Goal: Task Accomplishment & Management: Use online tool/utility

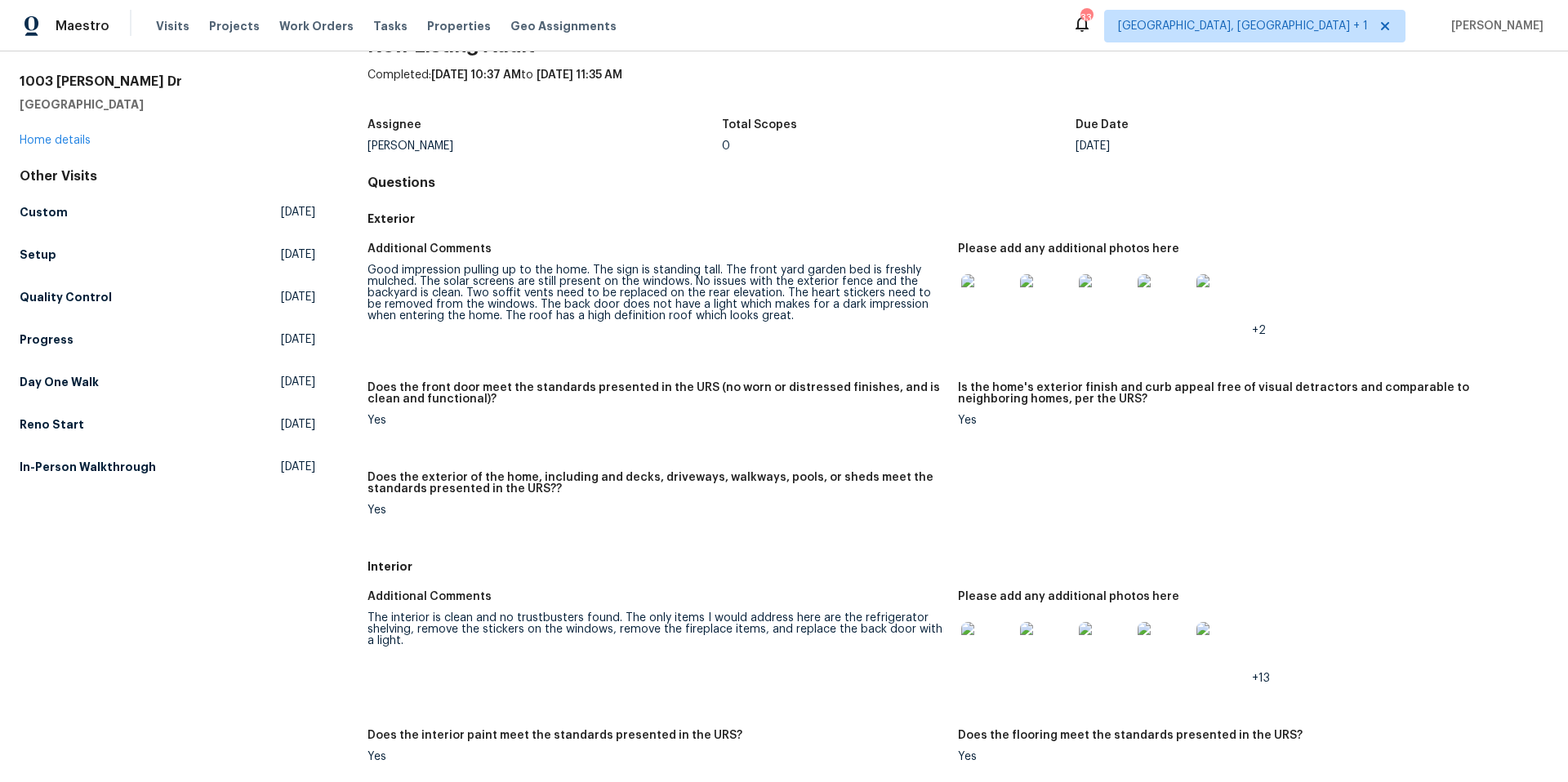
scroll to position [56, 0]
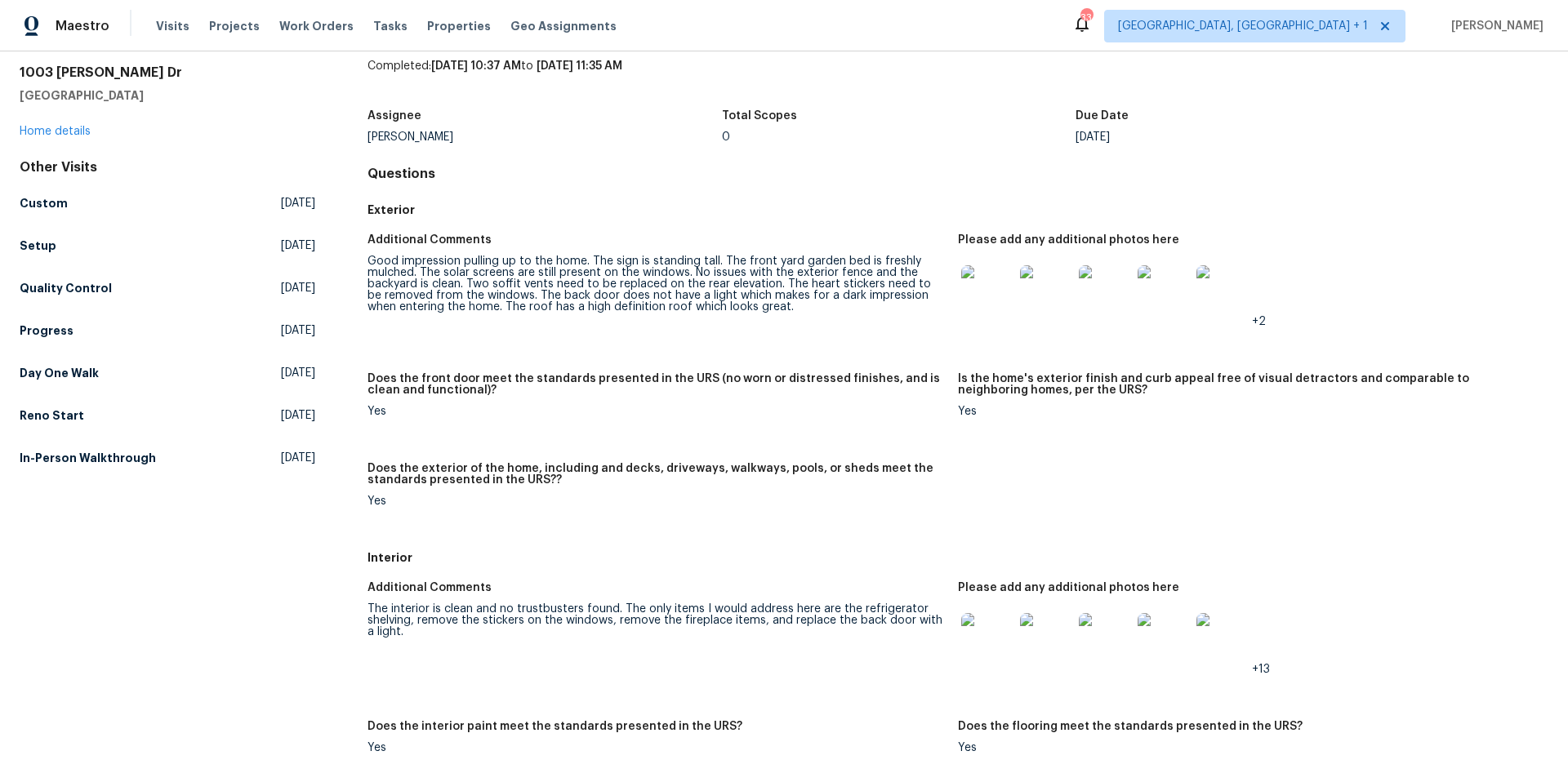
click at [975, 643] on img at bounding box center [987, 639] width 52 height 52
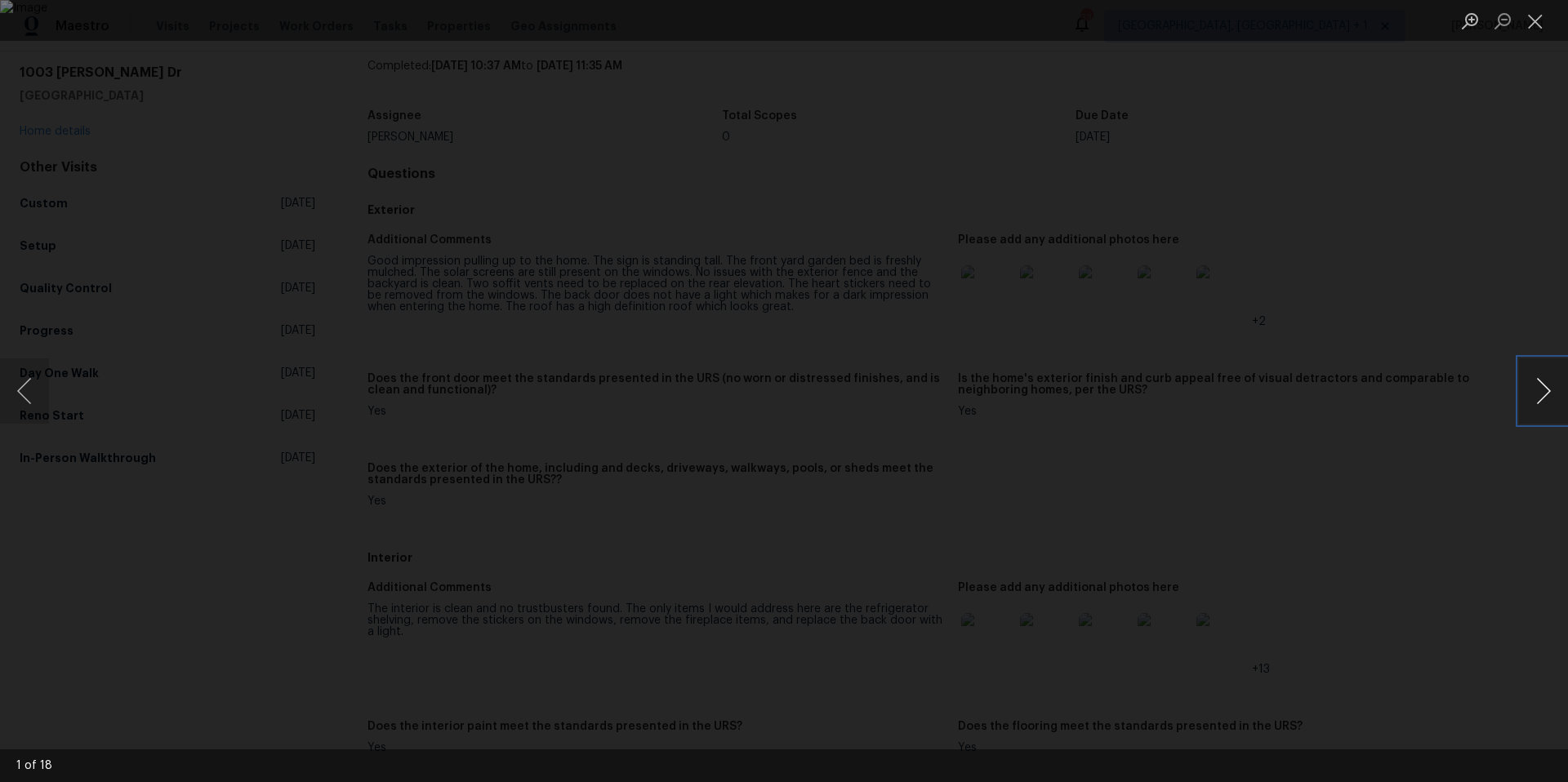
click at [1371, 389] on button "Next image" at bounding box center [1543, 391] width 49 height 65
click at [1371, 388] on button "Next image" at bounding box center [1543, 391] width 49 height 65
click at [1371, 394] on button "Next image" at bounding box center [1543, 391] width 49 height 65
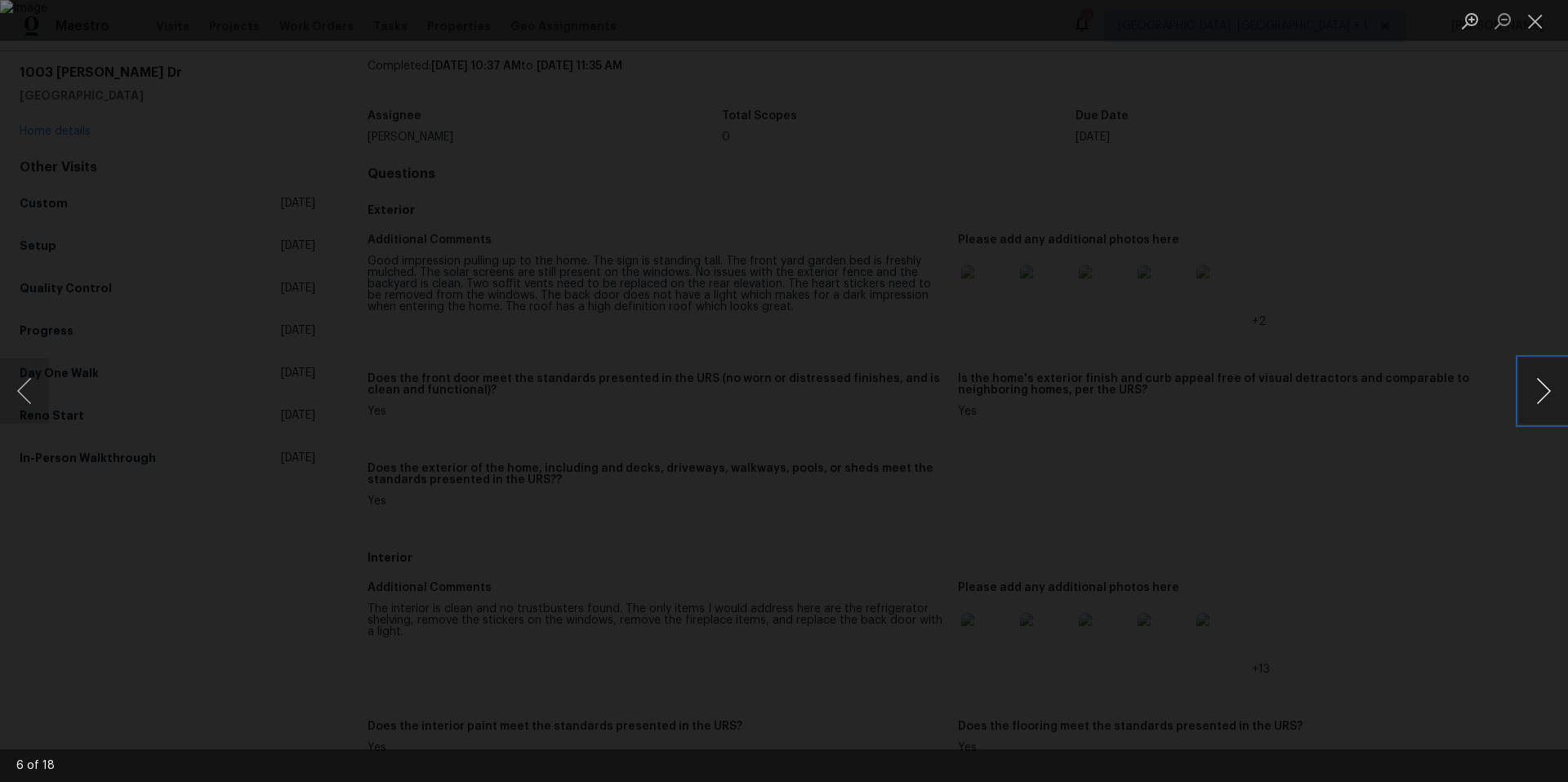
click at [1371, 394] on button "Next image" at bounding box center [1543, 391] width 49 height 65
click at [1371, 28] on button "Close lightbox" at bounding box center [1535, 21] width 32 height 28
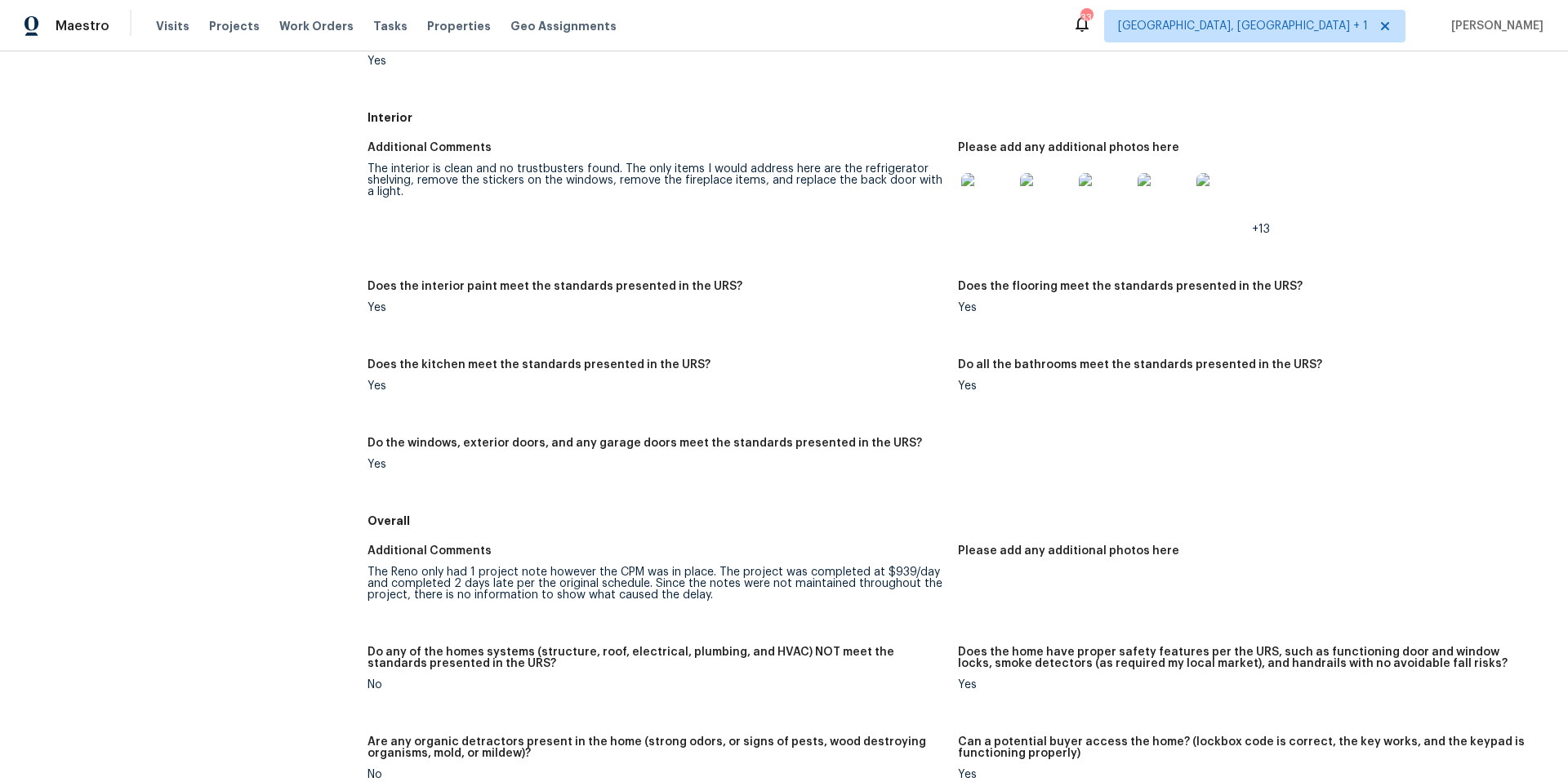
scroll to position [0, 0]
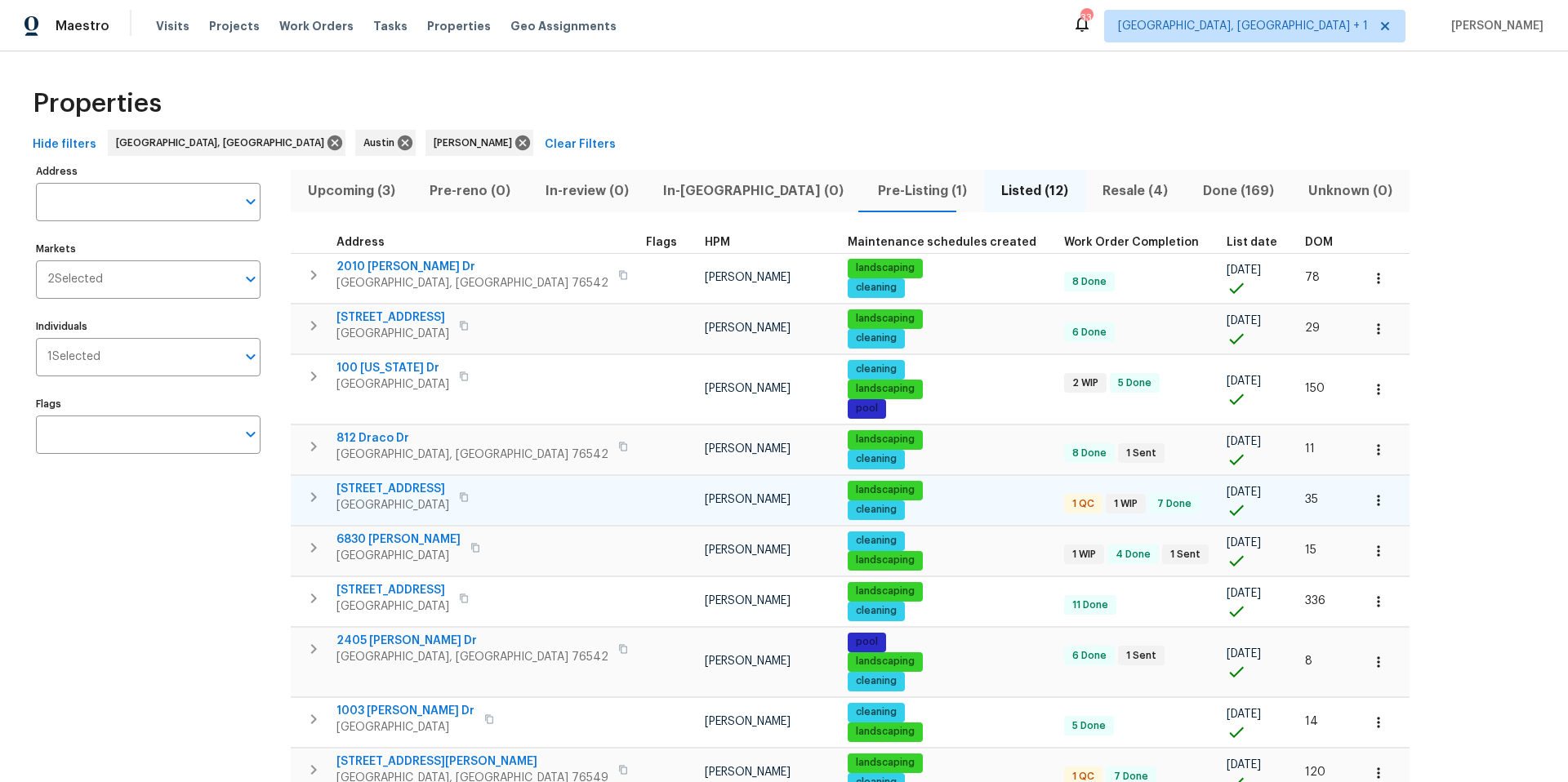
click at [403, 505] on span "Temple, TX 76502" at bounding box center [393, 505] width 113 height 17
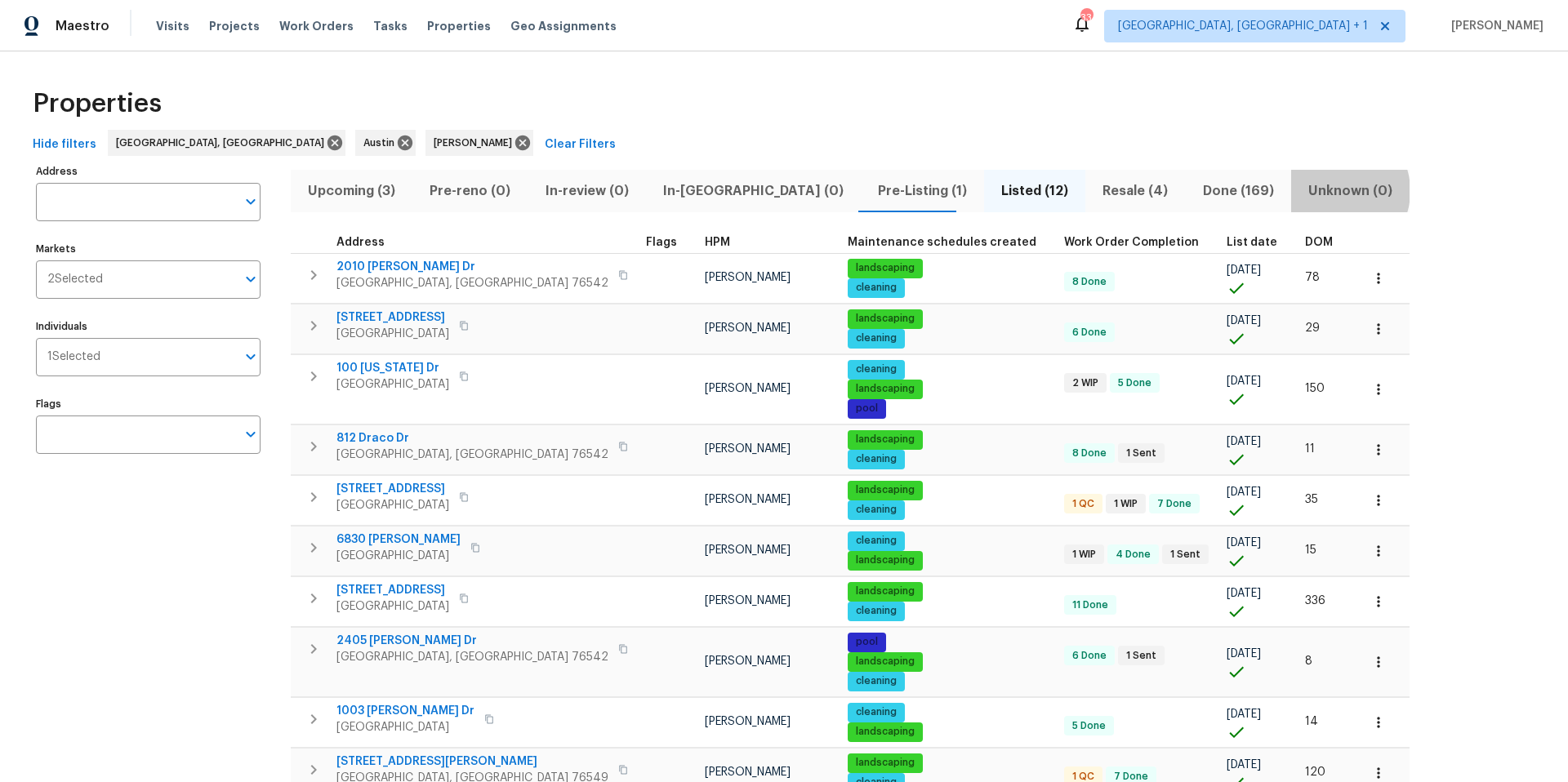
click at [1301, 191] on span "Unknown (0)" at bounding box center [1350, 191] width 99 height 23
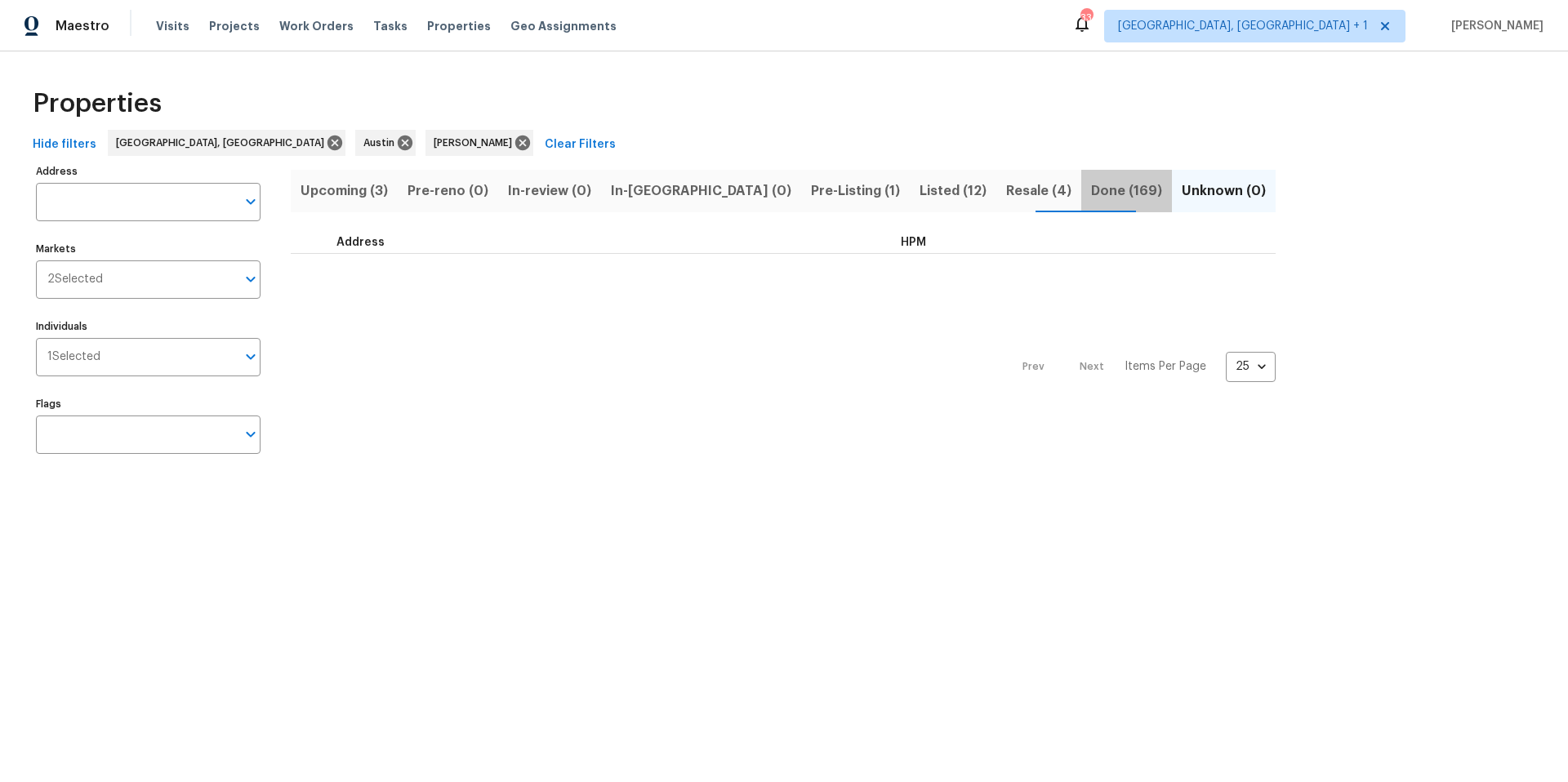
click at [1091, 196] on span "Done (169)" at bounding box center [1126, 191] width 71 height 23
click at [1006, 186] on span "Resale (4)" at bounding box center [1038, 191] width 65 height 23
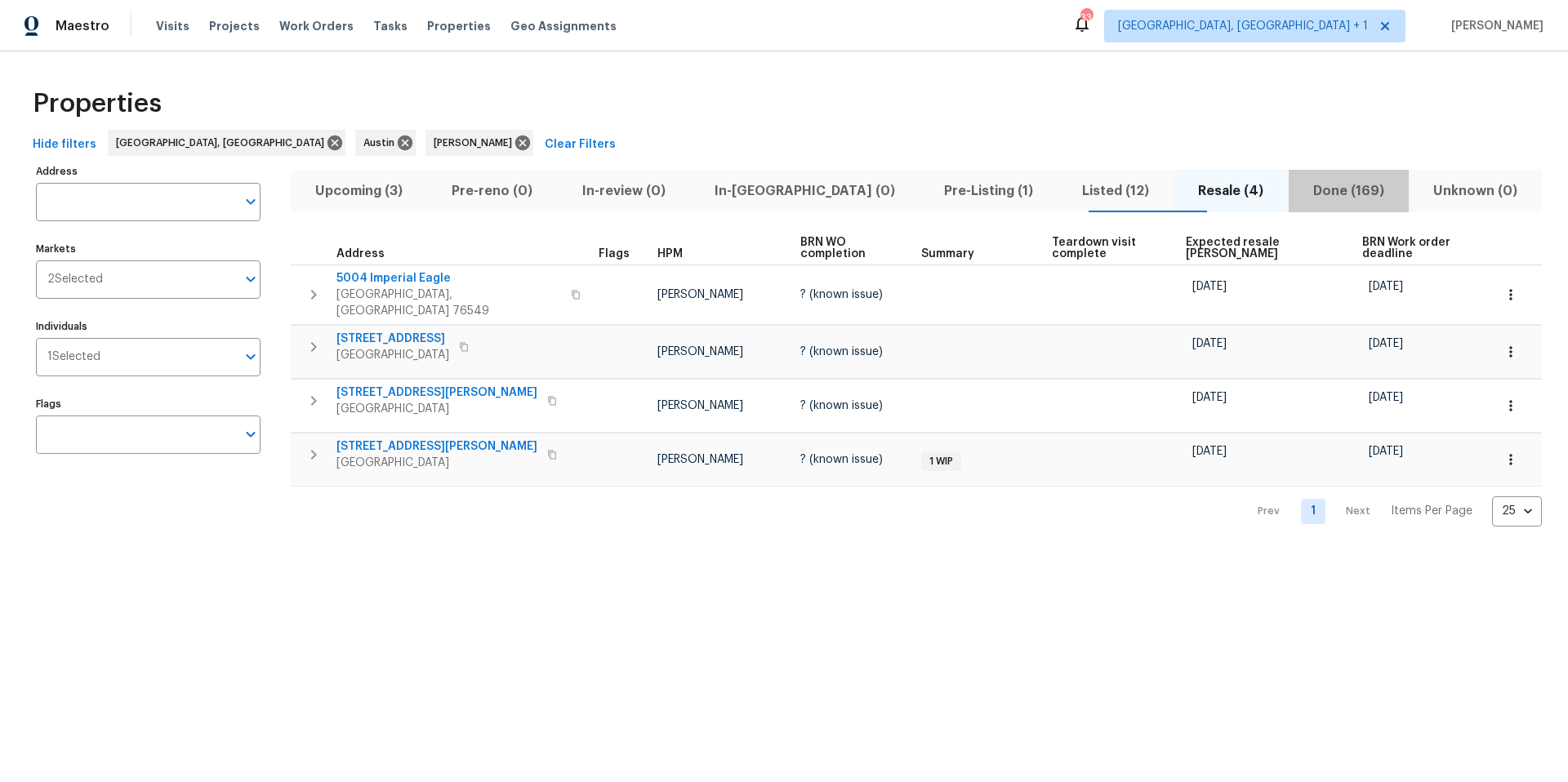
click at [1308, 190] on span "Done (169)" at bounding box center [1348, 191] width 100 height 23
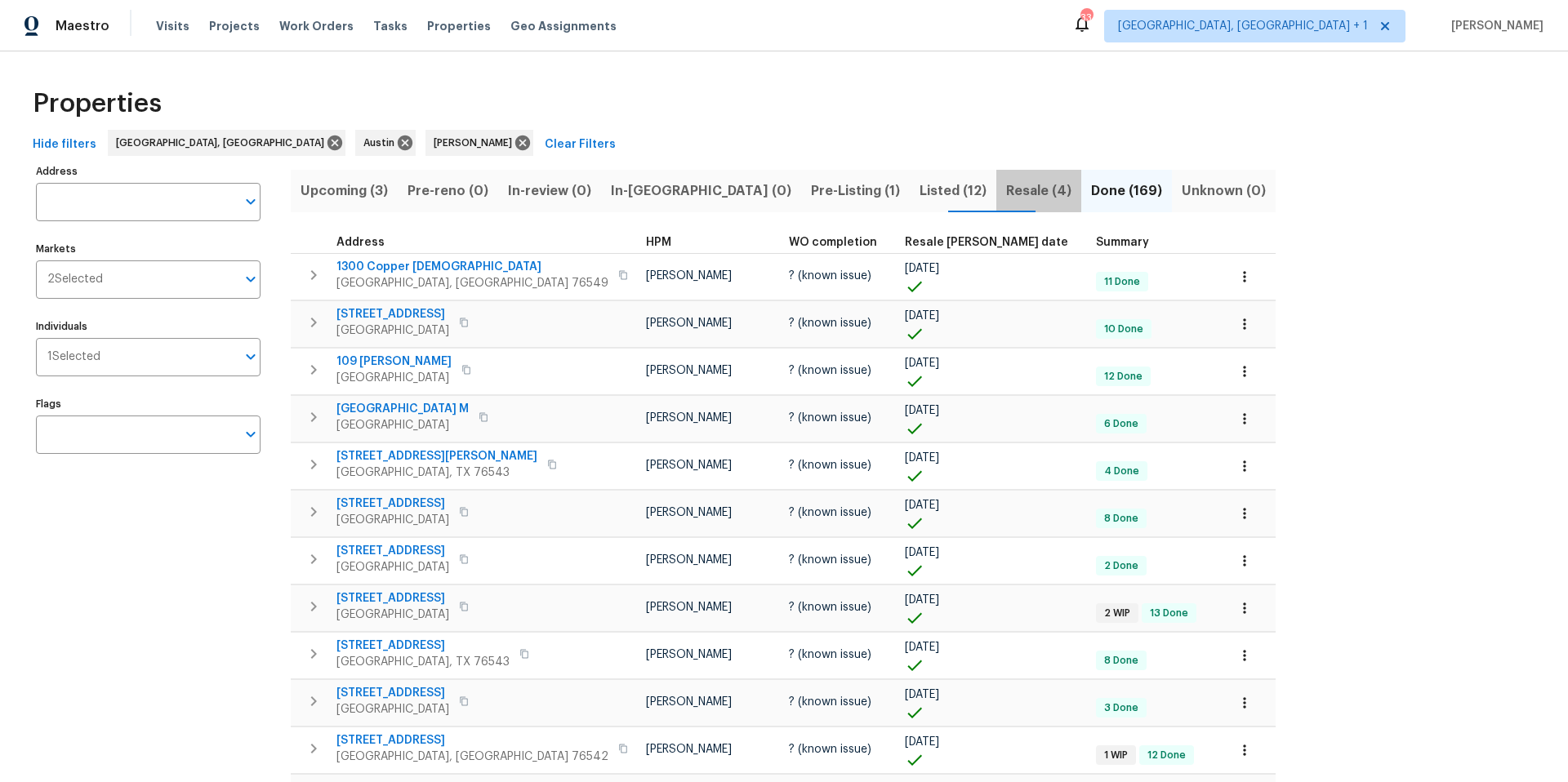
click at [1006, 196] on span "Resale (4)" at bounding box center [1038, 191] width 65 height 23
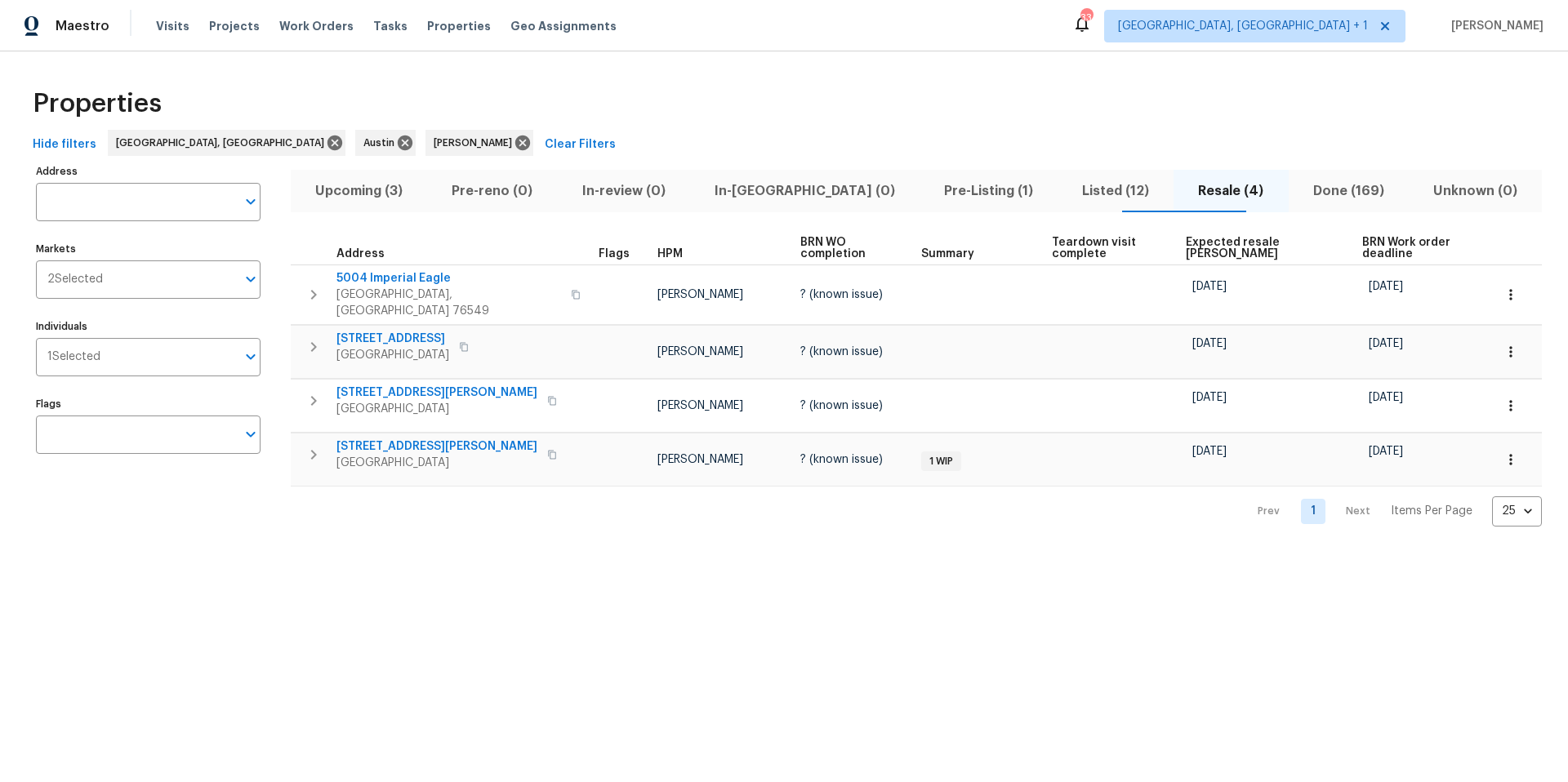
click at [1231, 249] on th "Expected resale COE" at bounding box center [1267, 249] width 176 height 33
click at [1230, 241] on span "Expected resale COE" at bounding box center [1260, 249] width 148 height 23
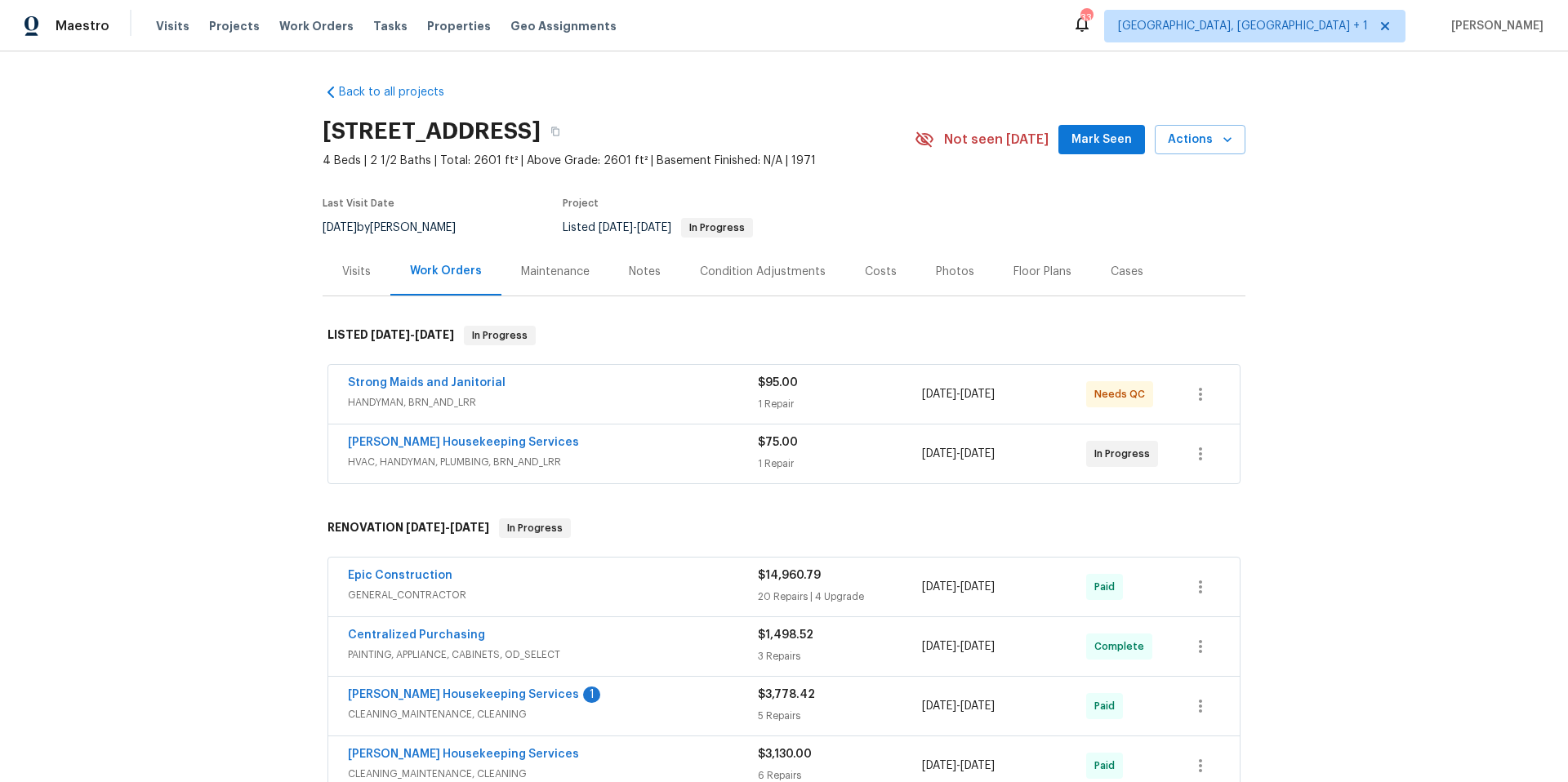
click at [585, 380] on div "Strong Maids and Janitorial" at bounding box center [553, 384] width 410 height 20
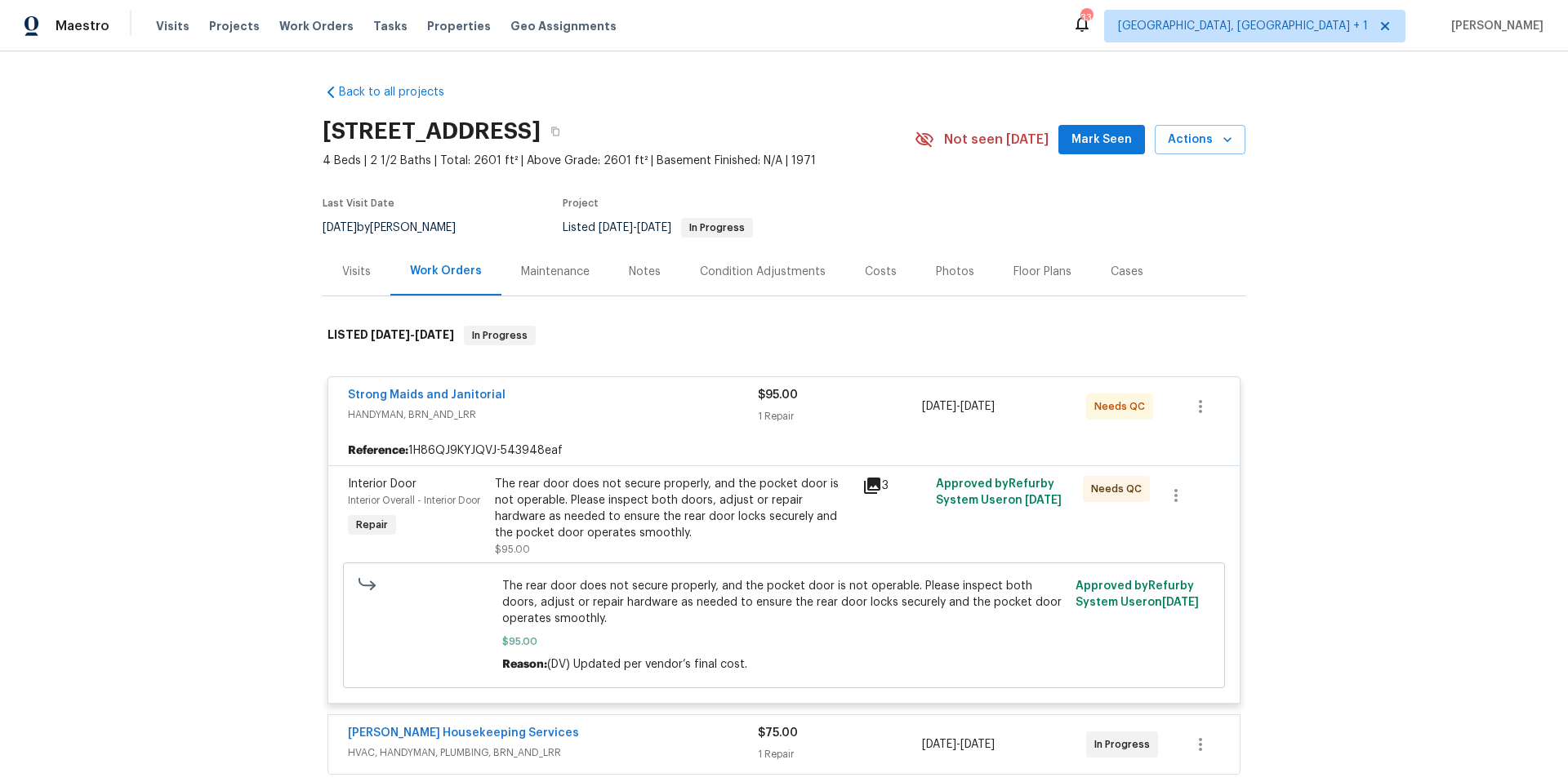
click at [685, 500] on div "The rear door does not secure properly, and the pocket door is not operable. Pl…" at bounding box center [674, 508] width 358 height 65
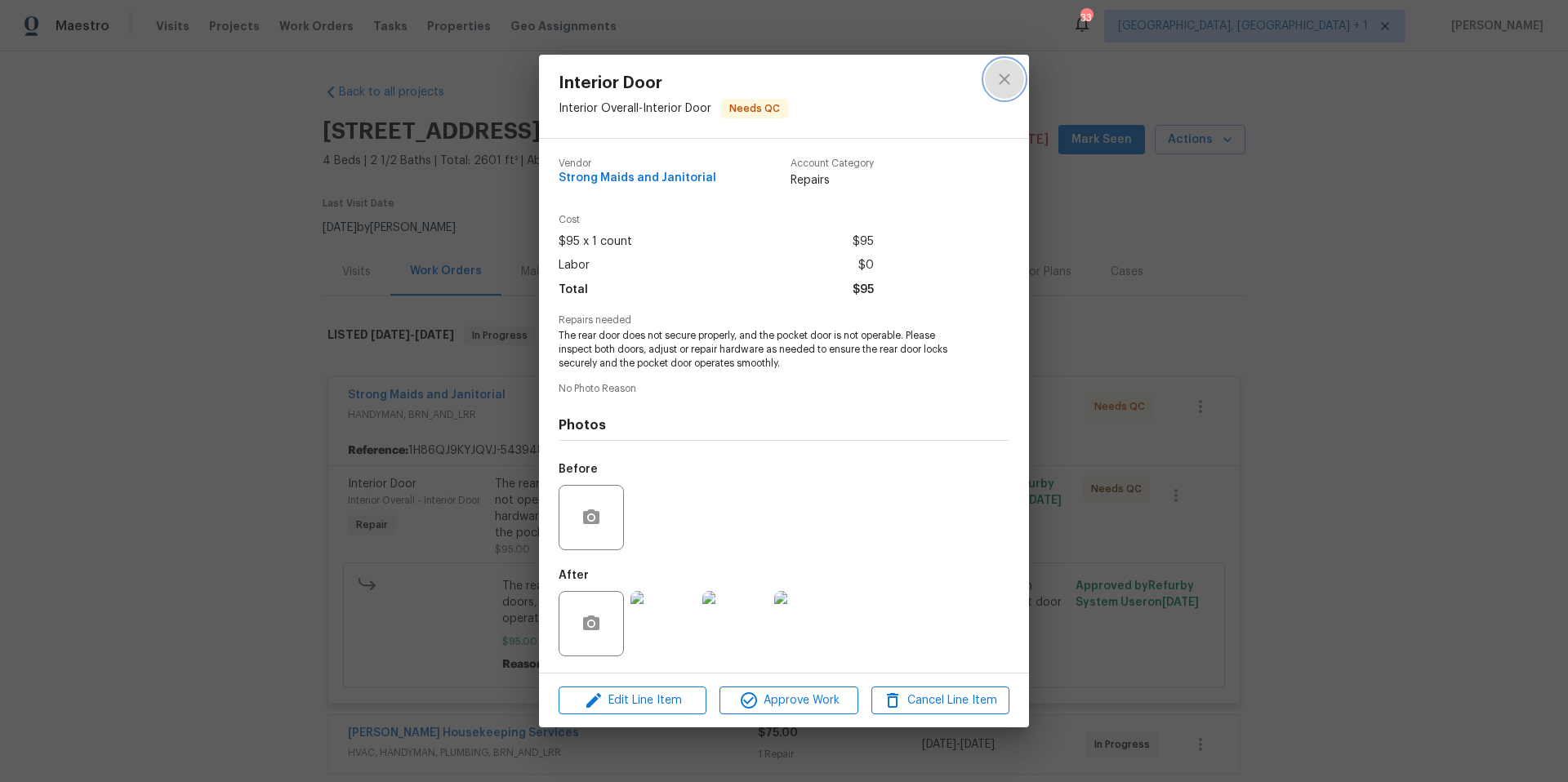
click at [1005, 84] on icon "close" at bounding box center [1004, 80] width 20 height 20
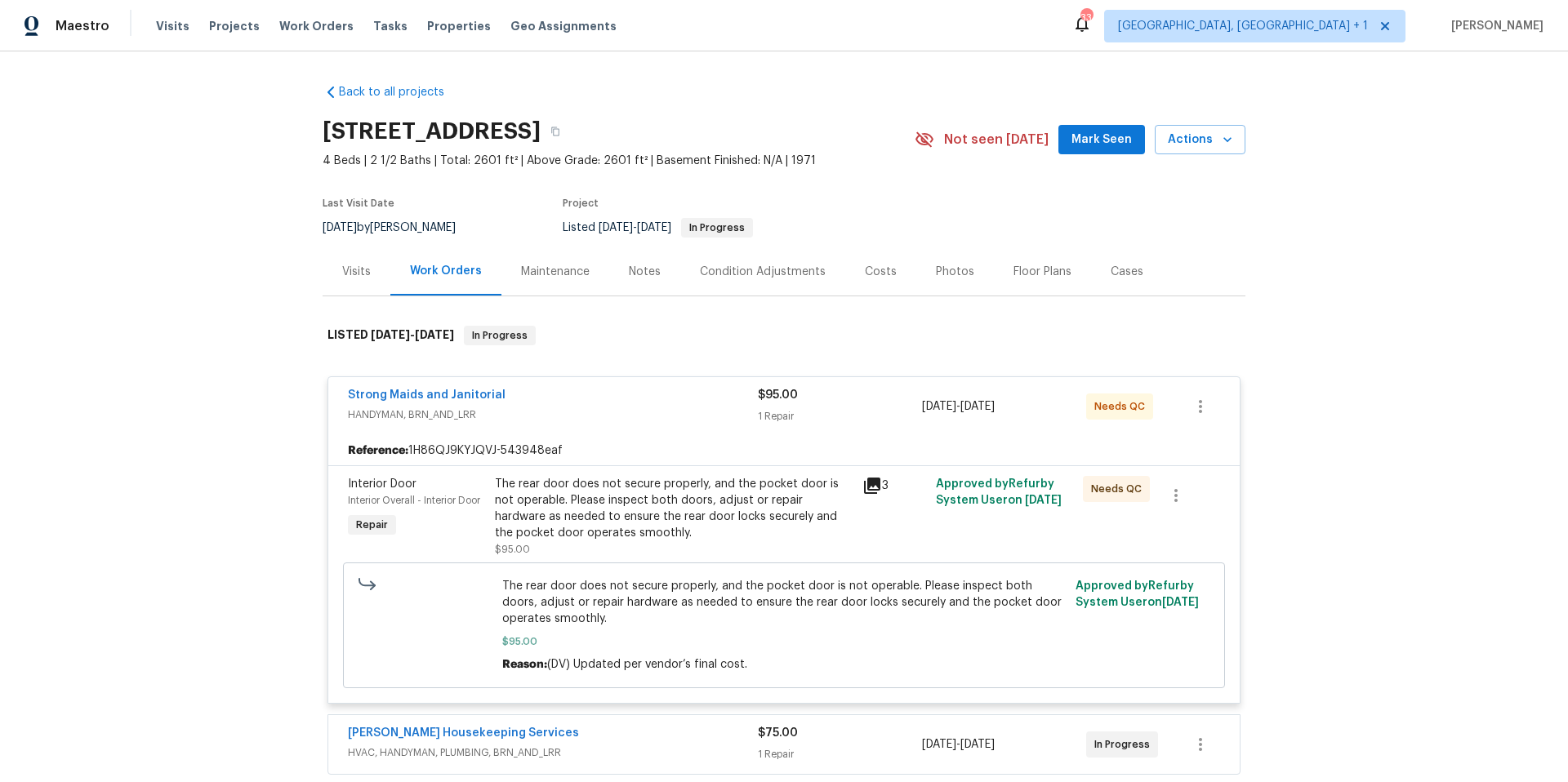
click at [206, 364] on div "Back to all projects [STREET_ADDRESS] 4 Beds | 2 1/2 Baths | Total: 2601 ft² | …" at bounding box center [784, 417] width 1568 height 731
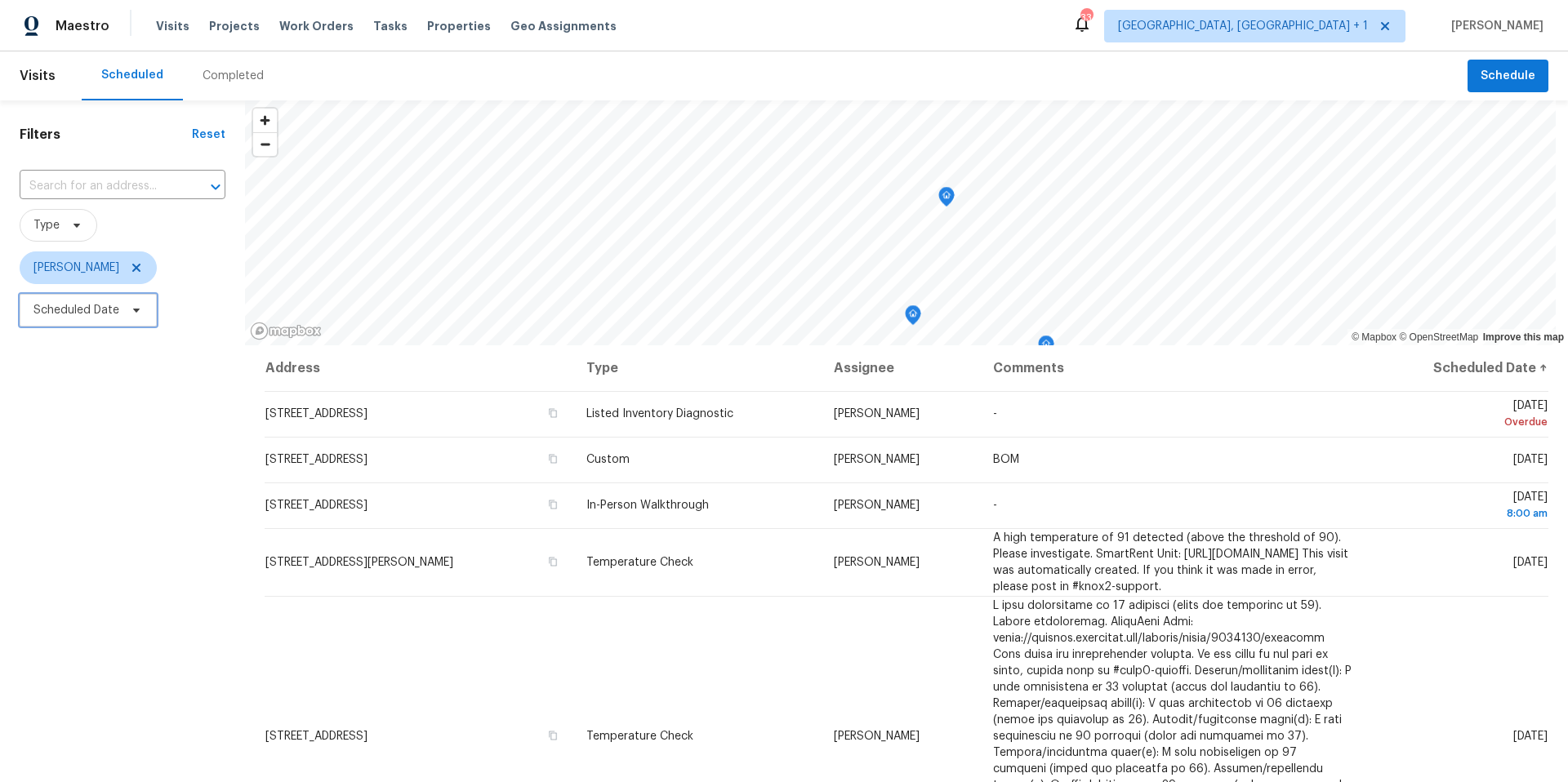
click at [125, 311] on span at bounding box center [134, 311] width 18 height 13
click at [133, 349] on input "text" at bounding box center [109, 364] width 161 height 32
select select "7"
select select "2025"
select select "8"
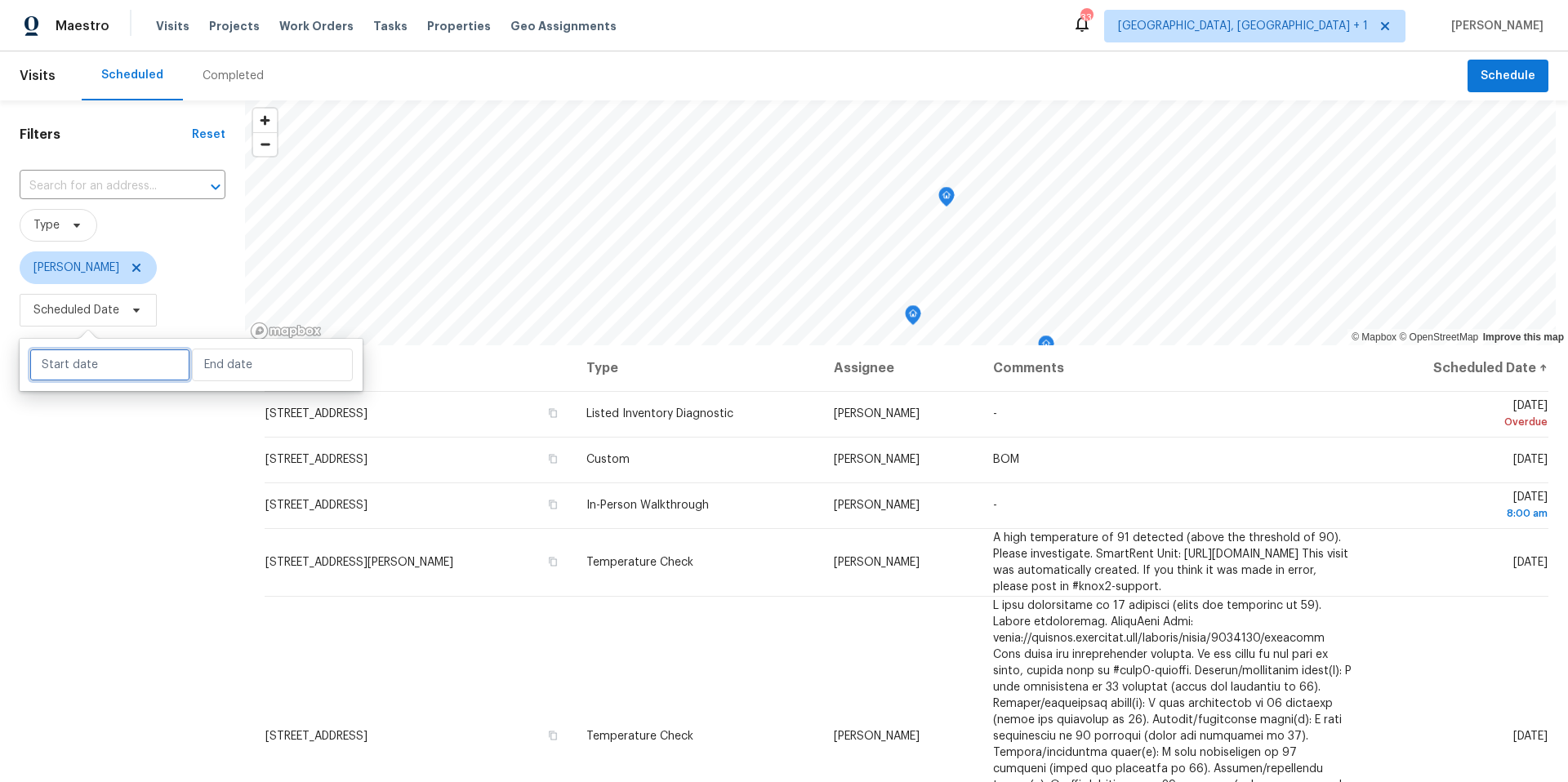
select select "2025"
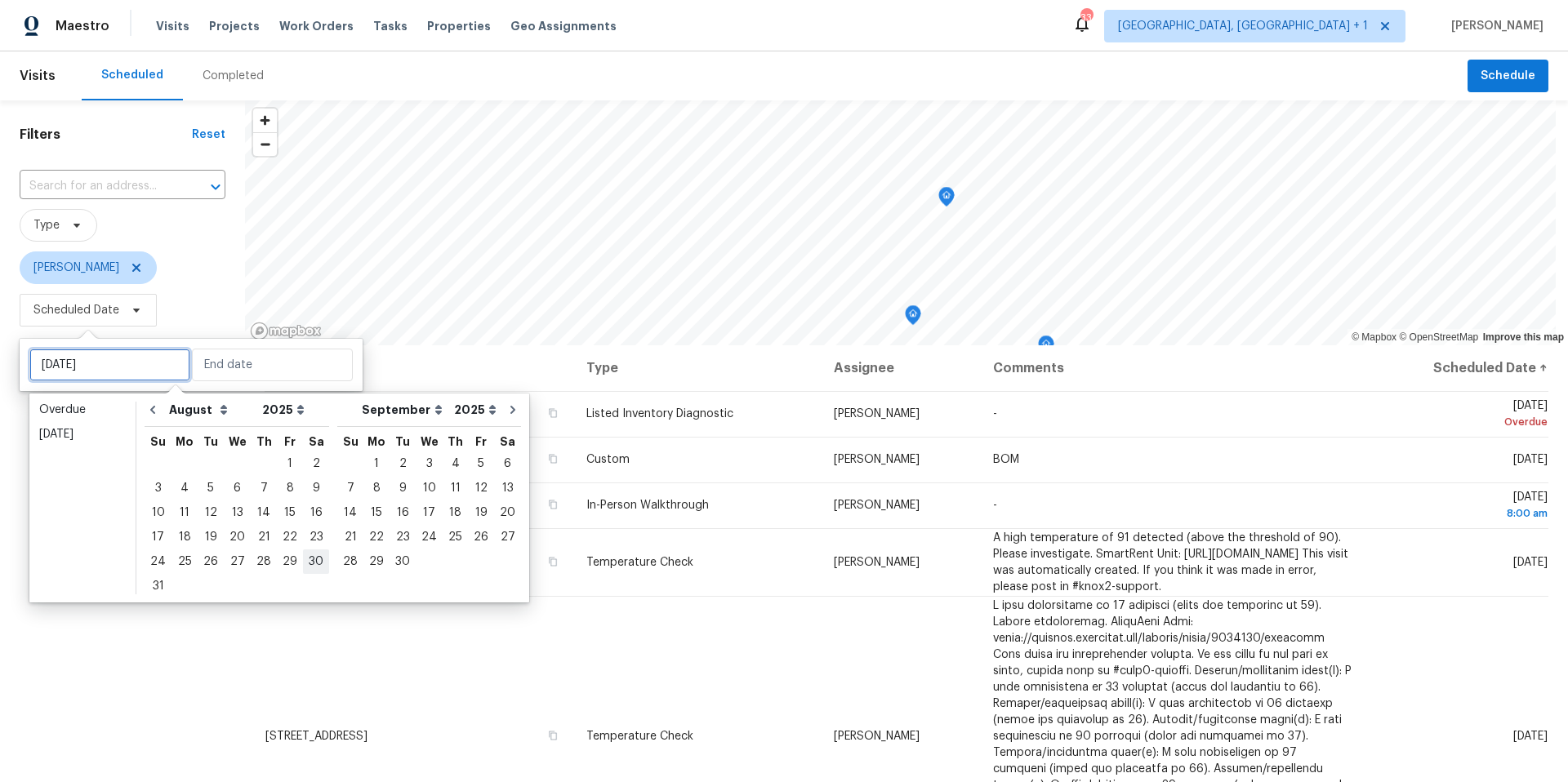
type input "Sat, Aug 30"
type input "Tue, Aug 26"
type input "Sat, Aug 16"
type input "Sun, Sep 07"
type input "Mon, Sep 01"
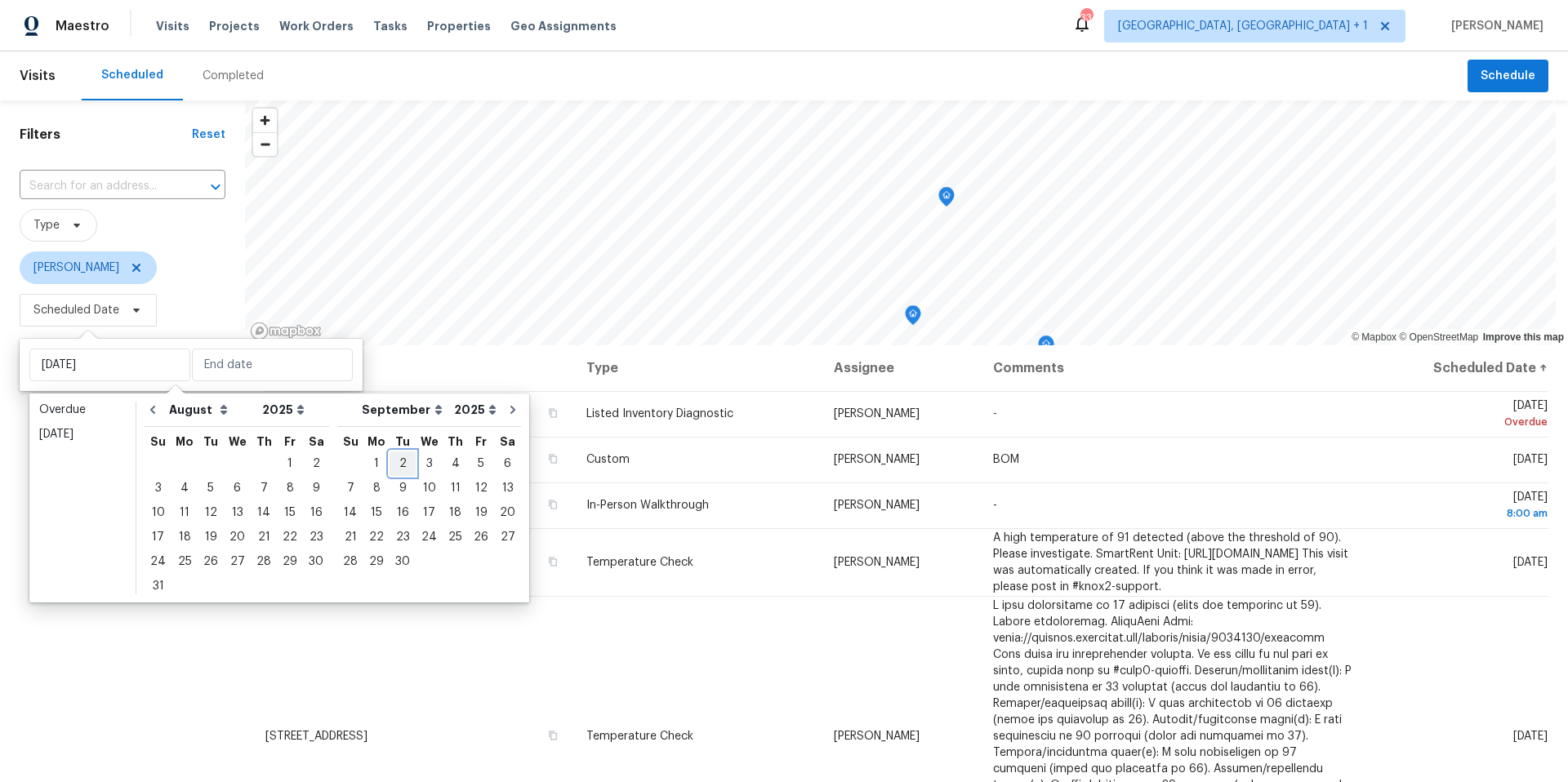
click at [390, 459] on div "2" at bounding box center [403, 464] width 27 height 23
type input "Tue, Sep 02"
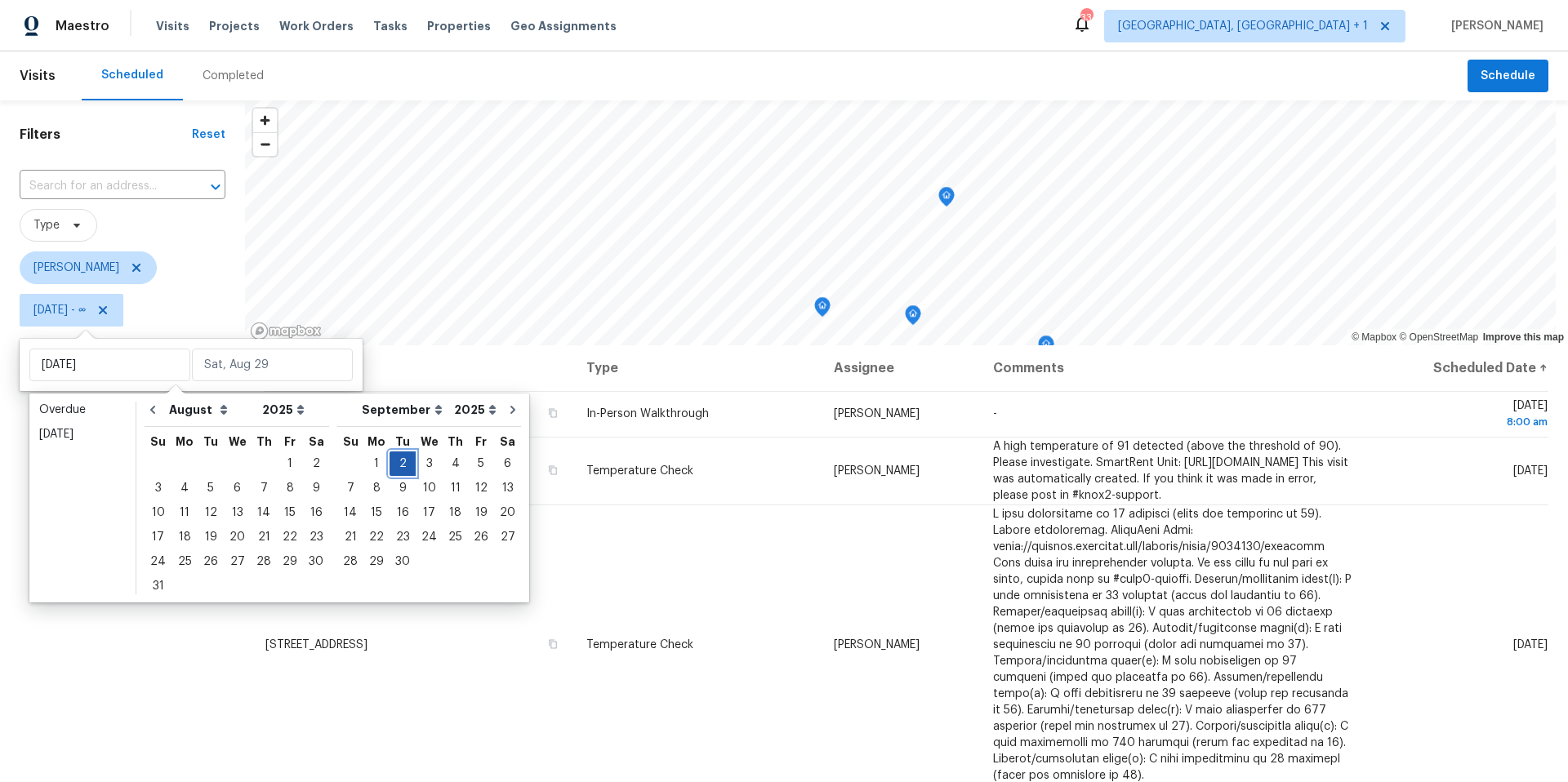
click at [390, 459] on div "2" at bounding box center [403, 464] width 27 height 23
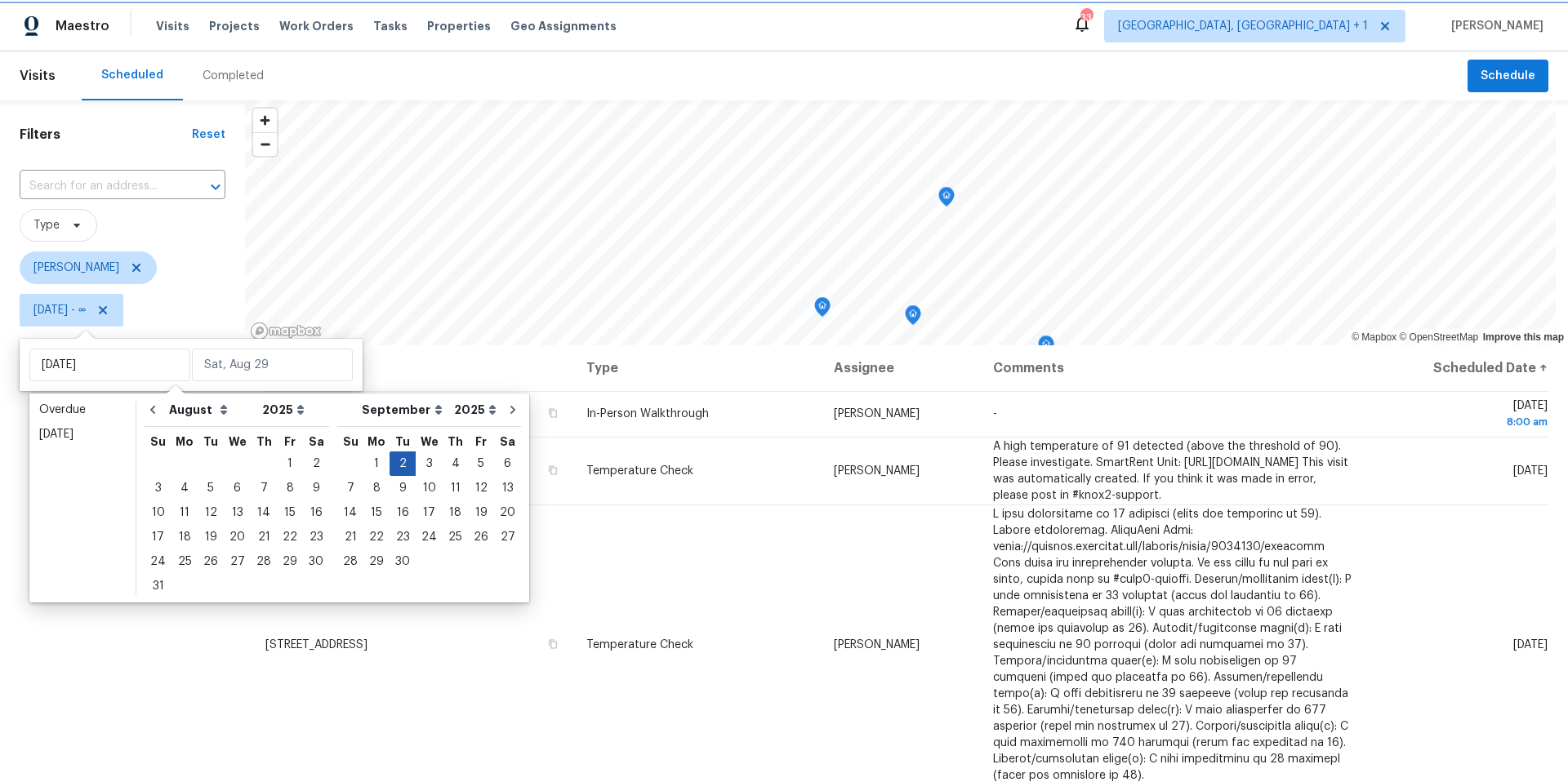
type input "Tue, Sep 02"
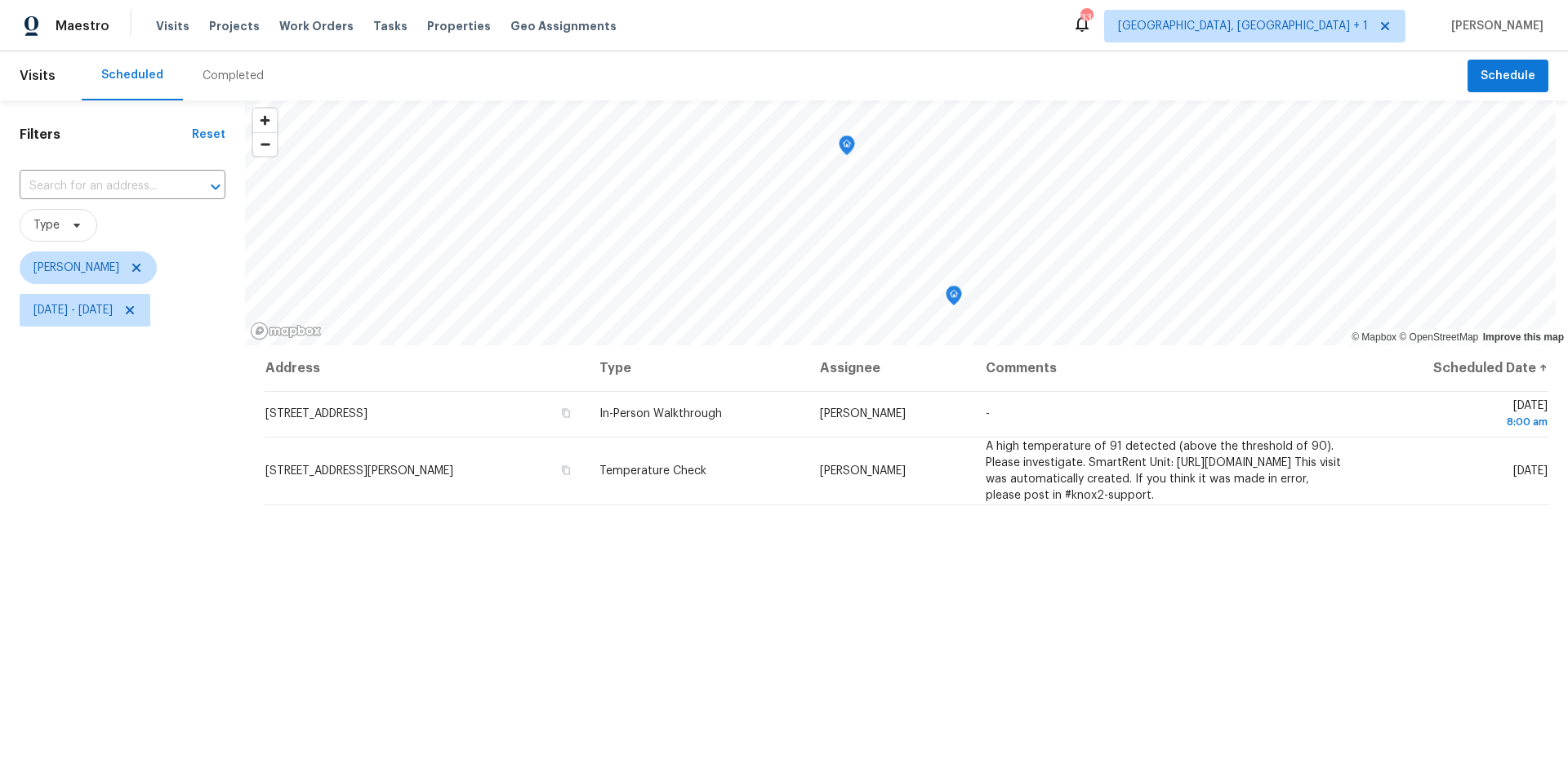
click at [119, 492] on div "Filters Reset ​ Type Nelson Figueroa Tue, Sep 02 - Tue, Sep 02" at bounding box center [123, 535] width 245 height 870
